Goal: Information Seeking & Learning: Learn about a topic

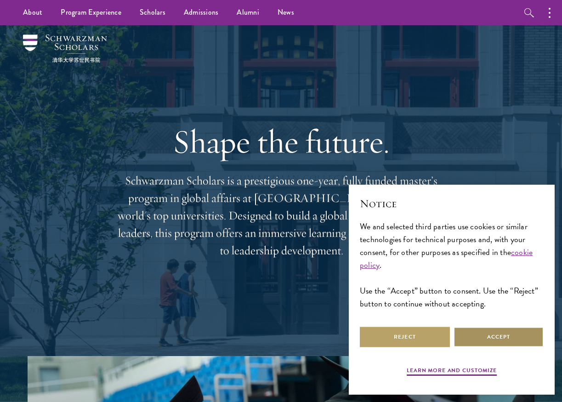
click at [480, 331] on button "Accept" at bounding box center [499, 337] width 90 height 21
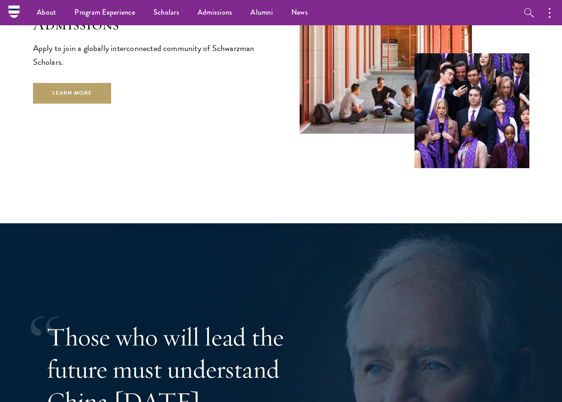
scroll to position [1425, 0]
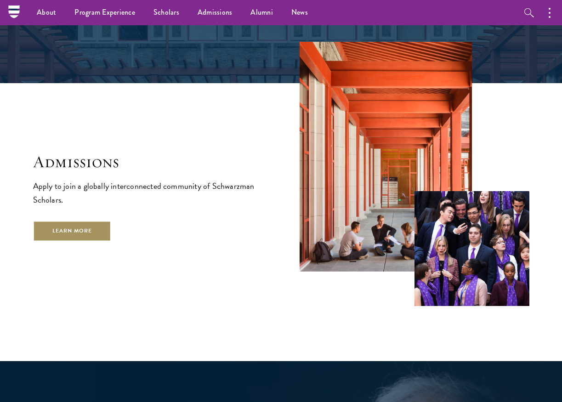
click at [88, 221] on link "Learn More" at bounding box center [72, 231] width 79 height 21
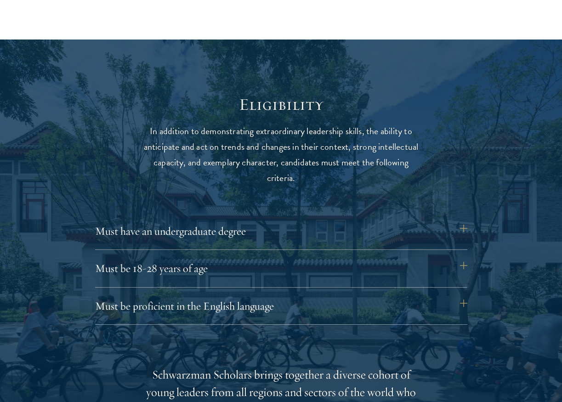
scroll to position [1103, 0]
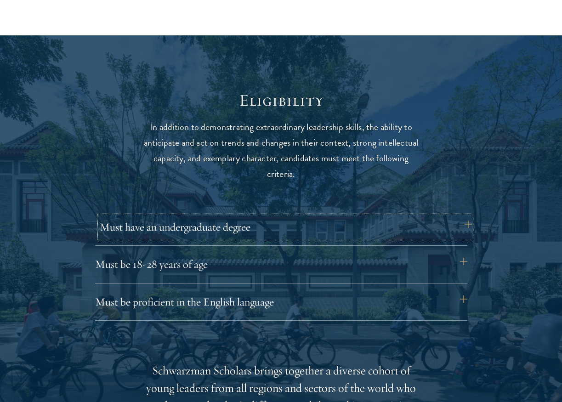
click at [323, 231] on button "Must have an undergraduate degree" at bounding box center [286, 227] width 372 height 22
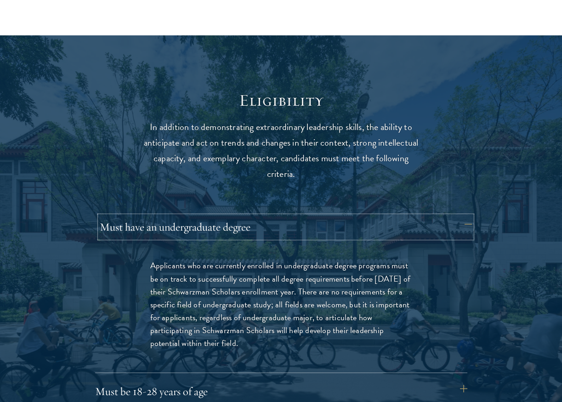
click at [323, 231] on button "Must have an undergraduate degree" at bounding box center [286, 227] width 372 height 22
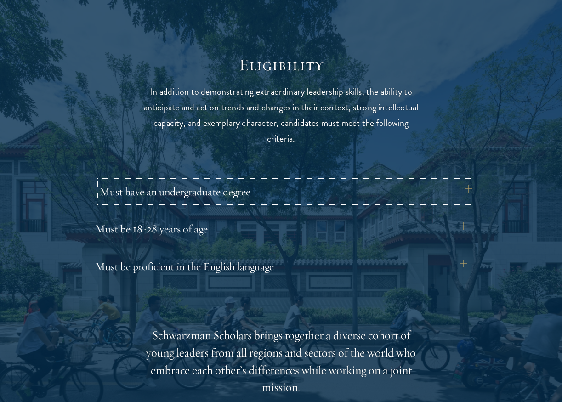
scroll to position [1149, 0]
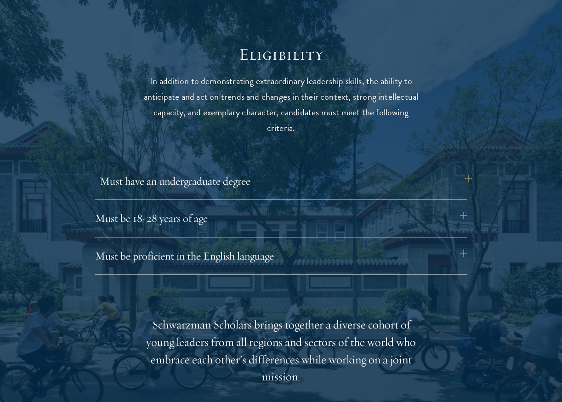
click at [323, 231] on div "Must be 18-28 years of age Candidates must be at least 18 but not yet 29 years …" at bounding box center [281, 222] width 372 height 30
click at [333, 226] on button "Must be 18-28 years of age" at bounding box center [286, 218] width 372 height 22
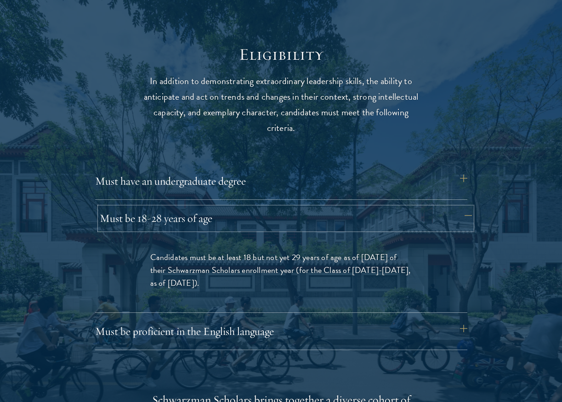
click at [333, 226] on button "Must be 18-28 years of age" at bounding box center [286, 218] width 372 height 22
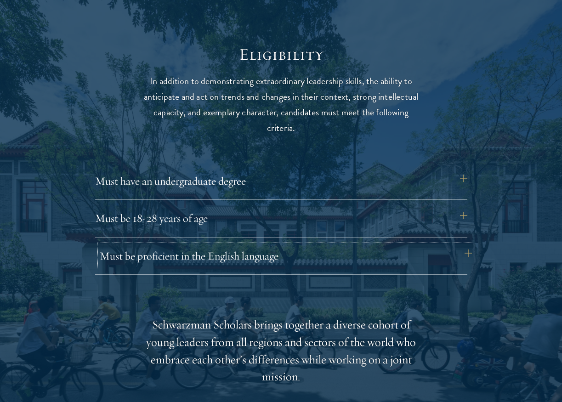
click at [302, 259] on button "Must be proficient in the English language" at bounding box center [286, 256] width 372 height 22
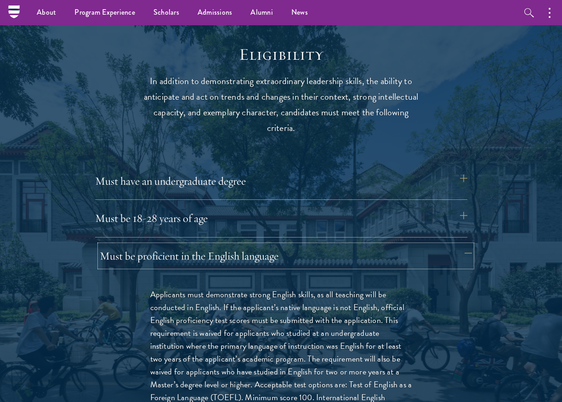
click at [275, 256] on button "Must be proficient in the English language" at bounding box center [286, 256] width 372 height 22
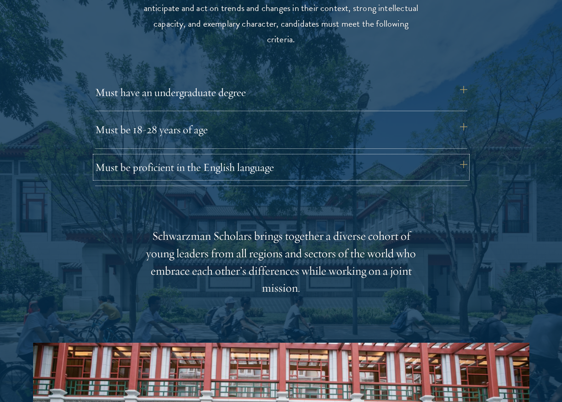
scroll to position [1241, 0]
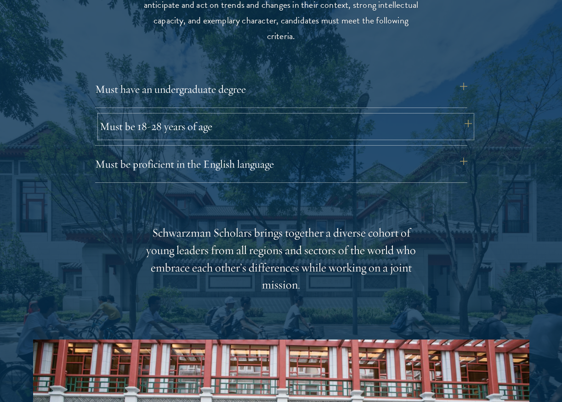
click at [160, 126] on button "Must be 18-28 years of age" at bounding box center [286, 126] width 372 height 22
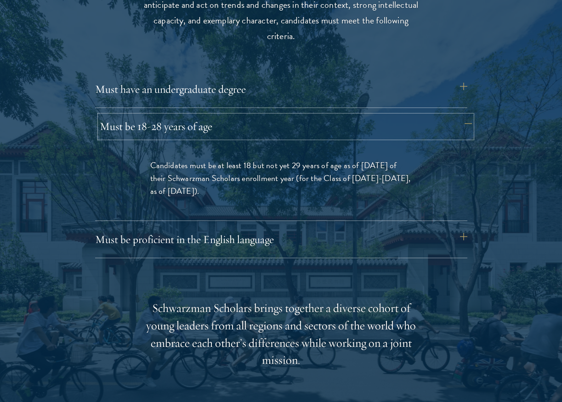
click at [160, 126] on button "Must be 18-28 years of age" at bounding box center [286, 126] width 372 height 22
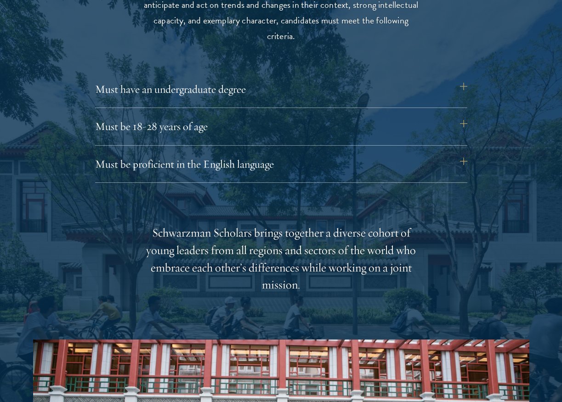
click at [191, 103] on div "Must have an undergraduate degree Applicants who are currently enrolled in unde…" at bounding box center [281, 93] width 372 height 30
click at [195, 88] on button "Must have an undergraduate degree" at bounding box center [286, 89] width 372 height 22
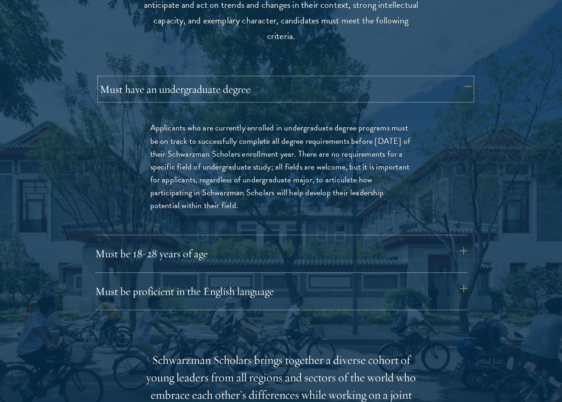
click at [195, 88] on button "Must have an undergraduate degree" at bounding box center [286, 89] width 372 height 22
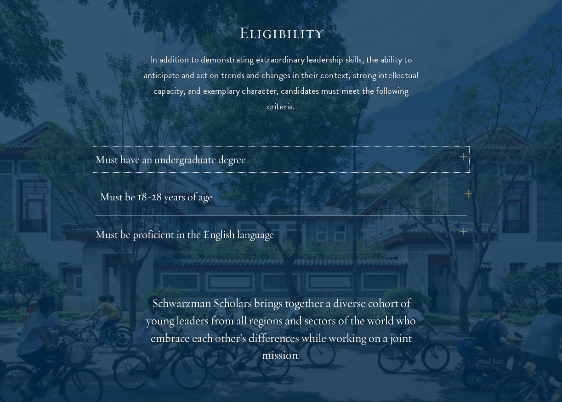
scroll to position [1195, 0]
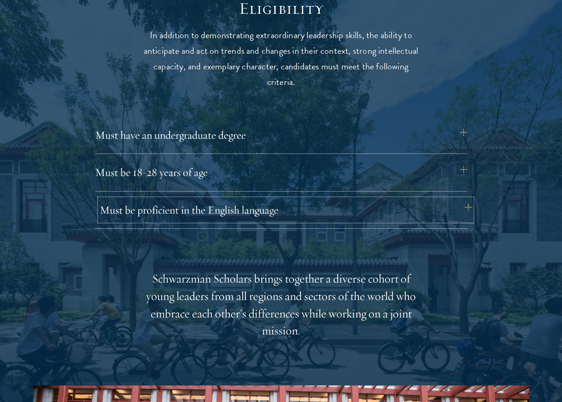
click at [172, 211] on button "Must be proficient in the English language" at bounding box center [286, 210] width 372 height 22
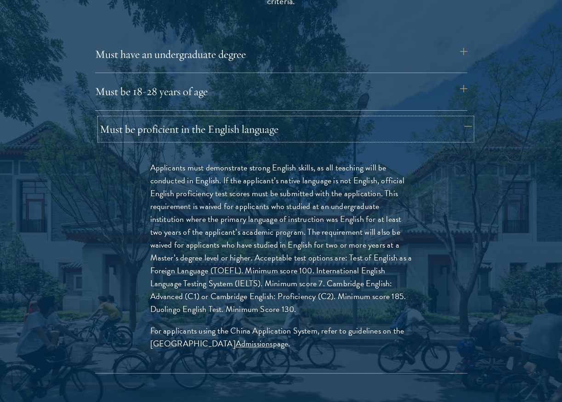
scroll to position [1287, 0]
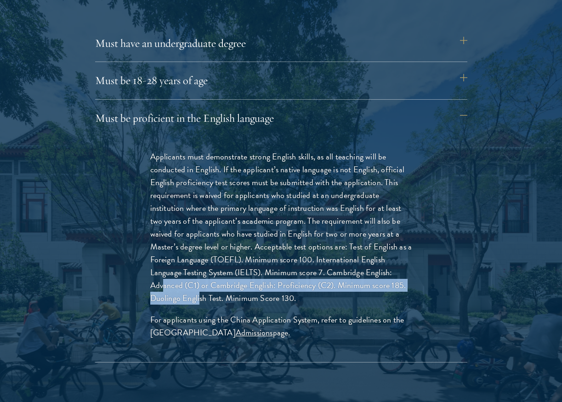
drag, startPoint x: 164, startPoint y: 291, endPoint x: 210, endPoint y: 303, distance: 48.0
click at [206, 302] on p "Applicants must demonstrate strong English skills, as all teaching will be cond…" at bounding box center [281, 227] width 262 height 155
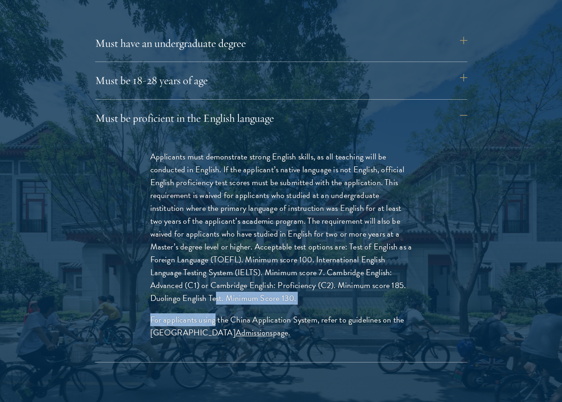
click at [215, 304] on div "Applicants must demonstrate strong English skills, as all teaching will be cond…" at bounding box center [281, 249] width 317 height 226
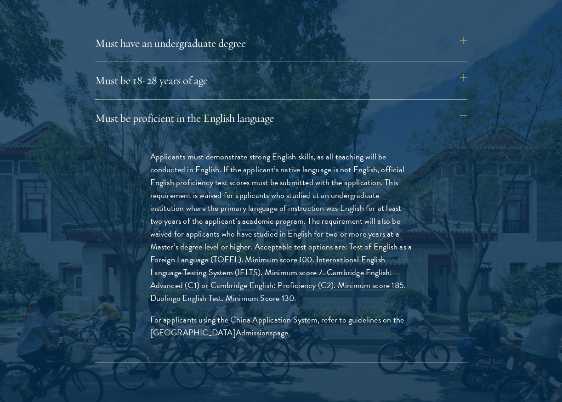
click at [170, 301] on p "Applicants must demonstrate strong English skills, as all teaching will be cond…" at bounding box center [281, 227] width 262 height 155
click at [170, 300] on p "Applicants must demonstrate strong English skills, as all teaching will be cond…" at bounding box center [281, 227] width 262 height 155
click at [170, 299] on p "Applicants must demonstrate strong English skills, as all teaching will be cond…" at bounding box center [281, 227] width 262 height 155
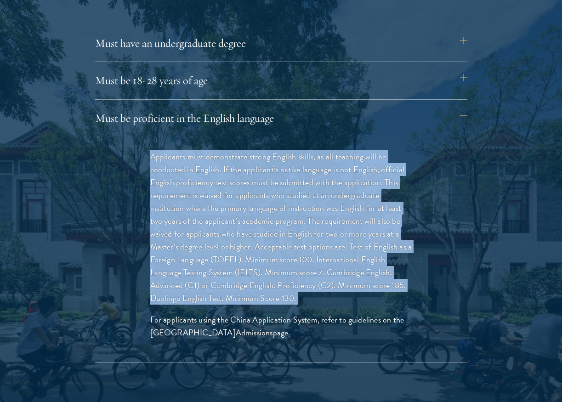
click at [170, 299] on p "Applicants must demonstrate strong English skills, as all teaching will be cond…" at bounding box center [281, 227] width 262 height 155
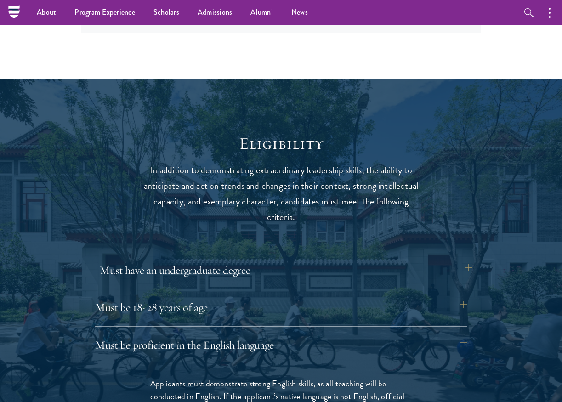
scroll to position [1149, 0]
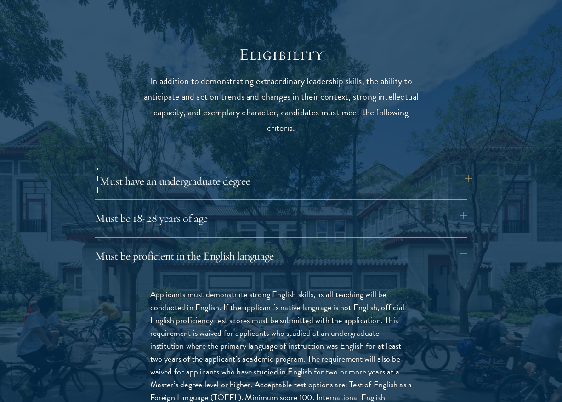
click at [201, 190] on button "Must have an undergraduate degree" at bounding box center [286, 181] width 372 height 22
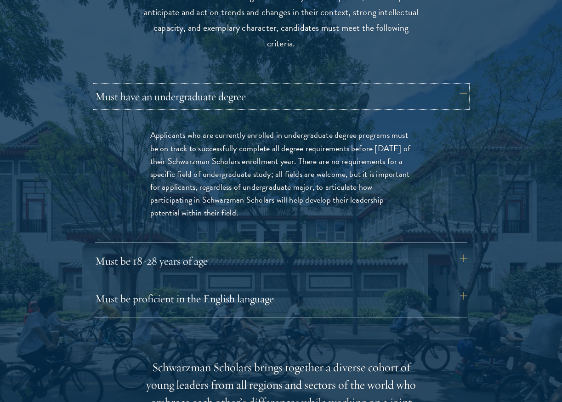
scroll to position [1241, 0]
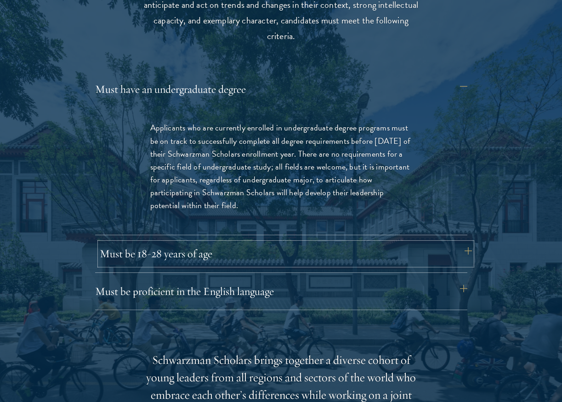
click at [156, 261] on button "Must be 18-28 years of age" at bounding box center [286, 254] width 372 height 22
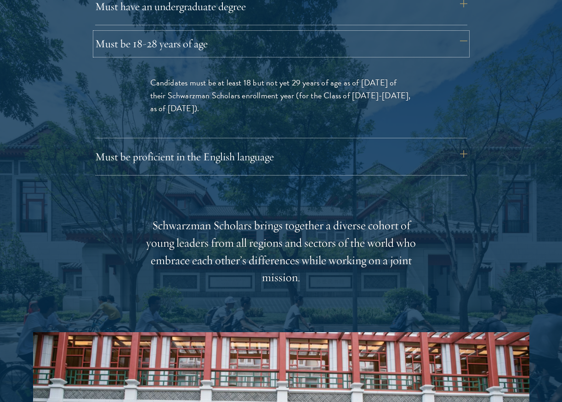
scroll to position [1333, 0]
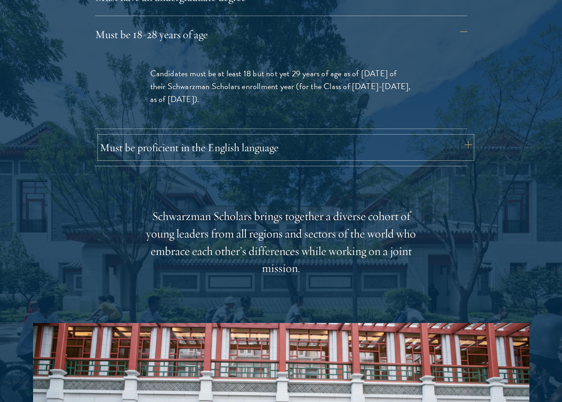
click at [220, 155] on button "Must be proficient in the English language" at bounding box center [286, 147] width 372 height 22
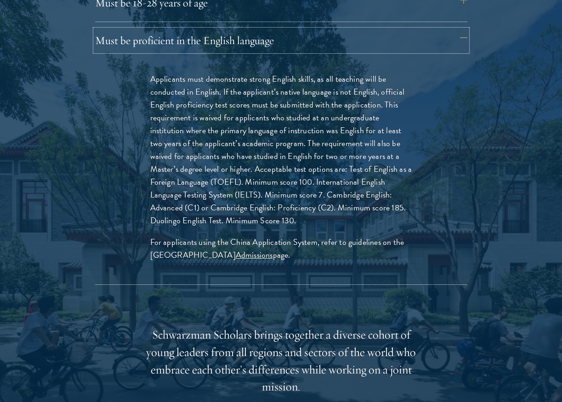
scroll to position [1379, 0]
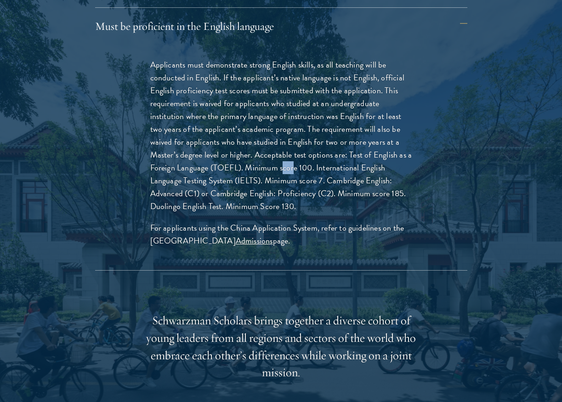
drag, startPoint x: 283, startPoint y: 169, endPoint x: 289, endPoint y: 170, distance: 6.0
click at [292, 170] on p "Applicants must demonstrate strong English skills, as all teaching will be cond…" at bounding box center [281, 135] width 262 height 155
drag, startPoint x: 297, startPoint y: 166, endPoint x: 305, endPoint y: 165, distance: 8.3
click at [305, 165] on p "Applicants must demonstrate strong English skills, as all teaching will be cond…" at bounding box center [281, 135] width 262 height 155
click at [337, 167] on p "Applicants must demonstrate strong English skills, as all teaching will be cond…" at bounding box center [281, 135] width 262 height 155
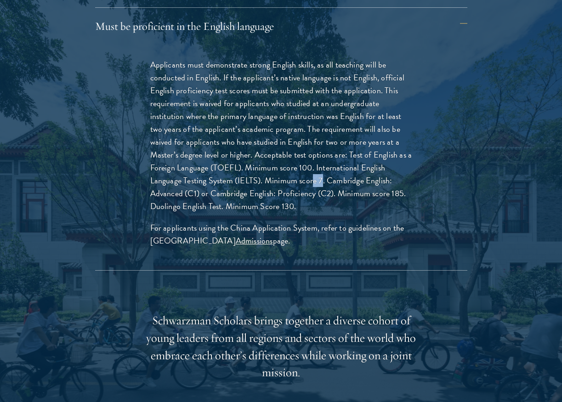
drag, startPoint x: 313, startPoint y: 179, endPoint x: 322, endPoint y: 179, distance: 8.3
click at [322, 179] on p "Applicants must demonstrate strong English skills, as all teaching will be cond…" at bounding box center [281, 135] width 262 height 155
click at [329, 186] on p "Applicants must demonstrate strong English skills, as all teaching will be cond…" at bounding box center [281, 135] width 262 height 155
click at [190, 195] on p "Applicants must demonstrate strong English skills, as all teaching will be cond…" at bounding box center [281, 135] width 262 height 155
click at [316, 193] on p "Applicants must demonstrate strong English skills, as all teaching will be cond…" at bounding box center [281, 135] width 262 height 155
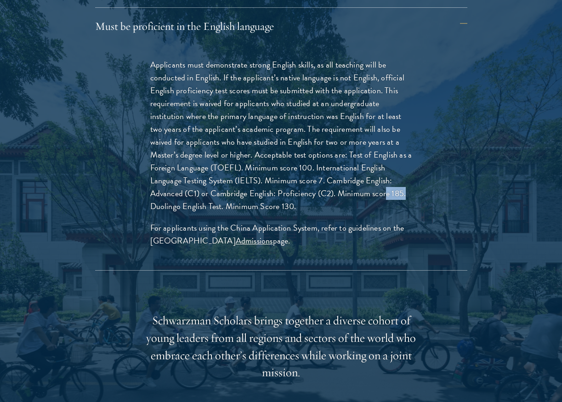
drag, startPoint x: 385, startPoint y: 194, endPoint x: 402, endPoint y: 194, distance: 17.5
click at [402, 194] on p "Applicants must demonstrate strong English skills, as all teaching will be cond…" at bounding box center [281, 135] width 262 height 155
click at [258, 265] on div "Applicants must demonstrate strong English skills, as all teaching will be cond…" at bounding box center [281, 158] width 317 height 226
drag, startPoint x: 160, startPoint y: 216, endPoint x: 186, endPoint y: 216, distance: 25.3
click at [174, 216] on div "Applicants must demonstrate strong English skills, as all teaching will be cond…" at bounding box center [281, 158] width 317 height 226
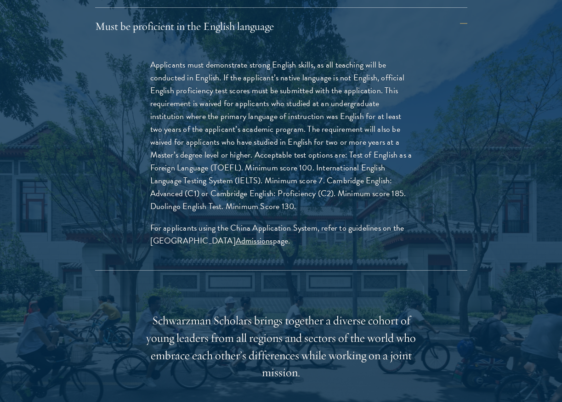
click at [231, 210] on p "Applicants must demonstrate strong English skills, as all teaching will be cond…" at bounding box center [281, 135] width 262 height 155
drag, startPoint x: 175, startPoint y: 209, endPoint x: 180, endPoint y: 210, distance: 5.1
click at [189, 204] on p "Applicants must demonstrate strong English skills, as all teaching will be cond…" at bounding box center [281, 135] width 262 height 155
click at [178, 211] on p "Applicants must demonstrate strong English skills, as all teaching will be cond…" at bounding box center [281, 135] width 262 height 155
click at [227, 187] on p "Applicants must demonstrate strong English skills, as all teaching will be cond…" at bounding box center [281, 135] width 262 height 155
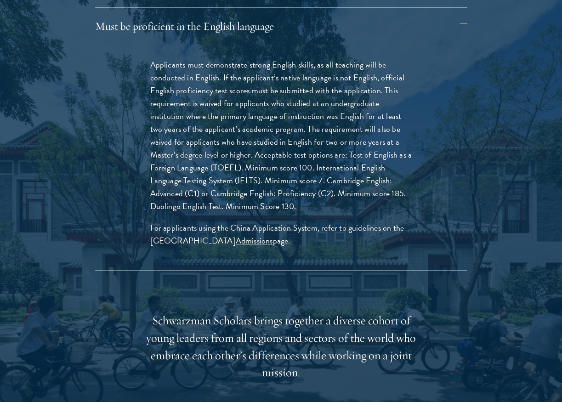
click at [229, 180] on p "Applicants must demonstrate strong English skills, as all teaching will be cond…" at bounding box center [281, 135] width 262 height 155
click at [219, 166] on p "Applicants must demonstrate strong English skills, as all teaching will be cond…" at bounding box center [281, 135] width 262 height 155
